Goal: Navigation & Orientation: Find specific page/section

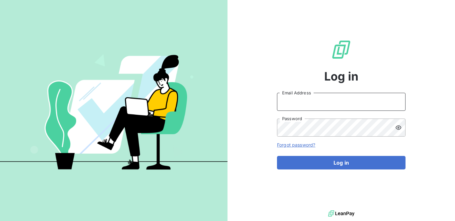
click at [345, 102] on input "Email Address" at bounding box center [341, 102] width 129 height 18
click at [0, 220] on com-1password-button at bounding box center [0, 221] width 0 height 0
type input "[EMAIL_ADDRESS][PERSON_NAME][DOMAIN_NAME]"
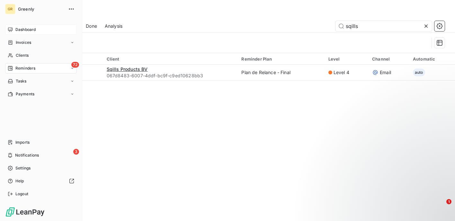
click at [9, 31] on icon at bounding box center [10, 29] width 5 height 5
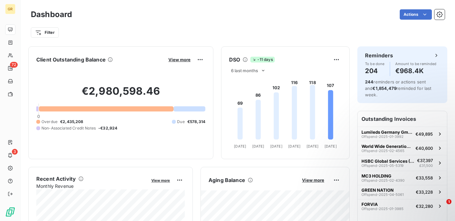
click at [212, 21] on div "Dashboard Actions" at bounding box center [238, 15] width 414 height 14
click at [307, 31] on div "Filter" at bounding box center [238, 32] width 414 height 12
click at [269, 26] on div "Filter" at bounding box center [238, 29] width 414 height 17
click at [215, 28] on div "Filter" at bounding box center [238, 32] width 414 height 12
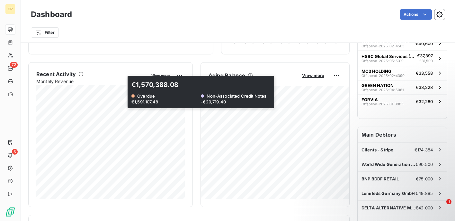
scroll to position [112, 0]
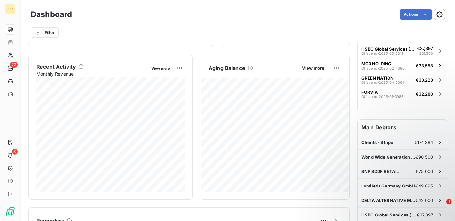
click at [238, 203] on div "Client Outstanding Balance View more €2,980,598.46 0 Overdue €2,435,208 Due €57…" at bounding box center [189, 219] width 322 height 570
click at [214, 50] on div "Client Outstanding Balance View more €2,980,598.46 0 Overdue €2,435,208 Due €57…" at bounding box center [189, 219] width 322 height 570
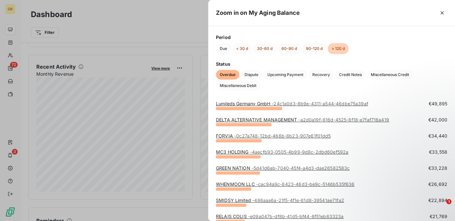
scroll to position [57, 0]
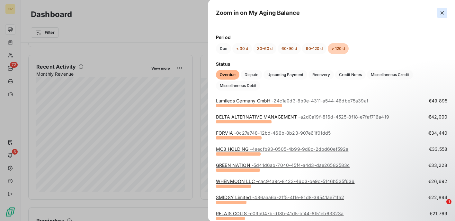
click at [442, 13] on icon "button" at bounding box center [442, 12] width 3 height 3
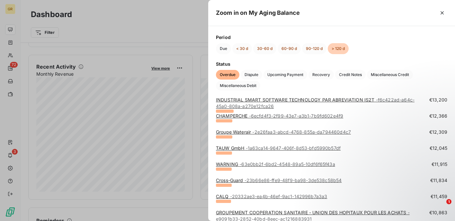
scroll to position [318, 0]
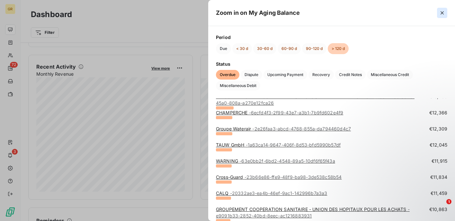
click at [440, 13] on icon "button" at bounding box center [442, 13] width 6 height 6
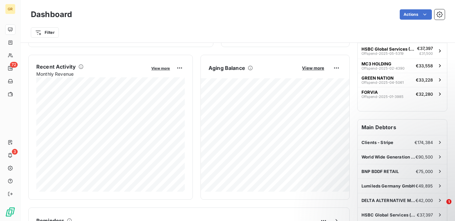
click at [217, 48] on div "Client Outstanding Balance View more €2,980,598.46 0 Overdue €2,435,208 Due €57…" at bounding box center [189, 219] width 322 height 570
